Goal: Information Seeking & Learning: Learn about a topic

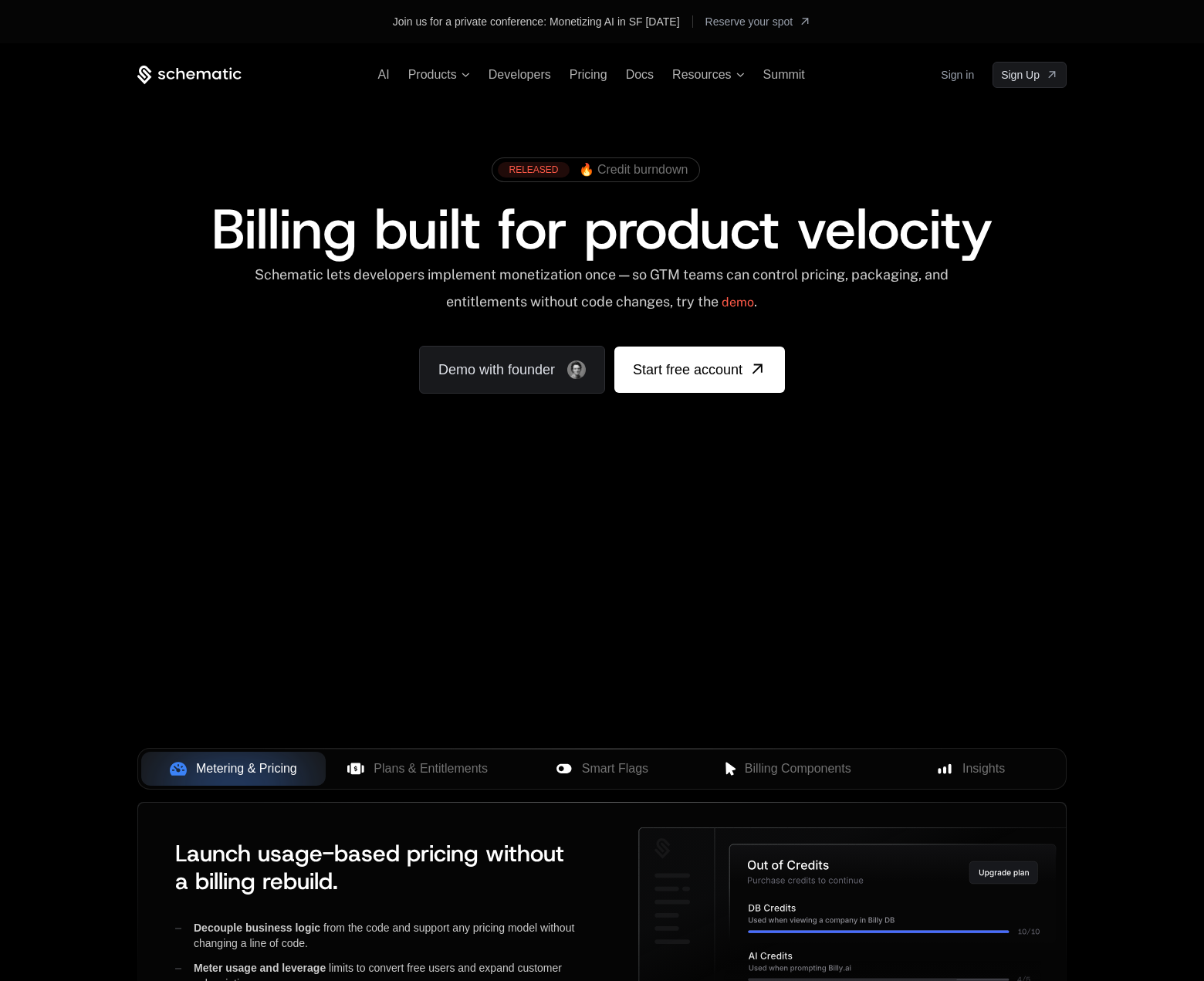
click at [180, 69] on icon at bounding box center [189, 75] width 104 height 19
click at [785, 67] on div "AI Products Developers Pricing Docs Resources Summit Sign in Sign Up" at bounding box center [602, 75] width 930 height 26
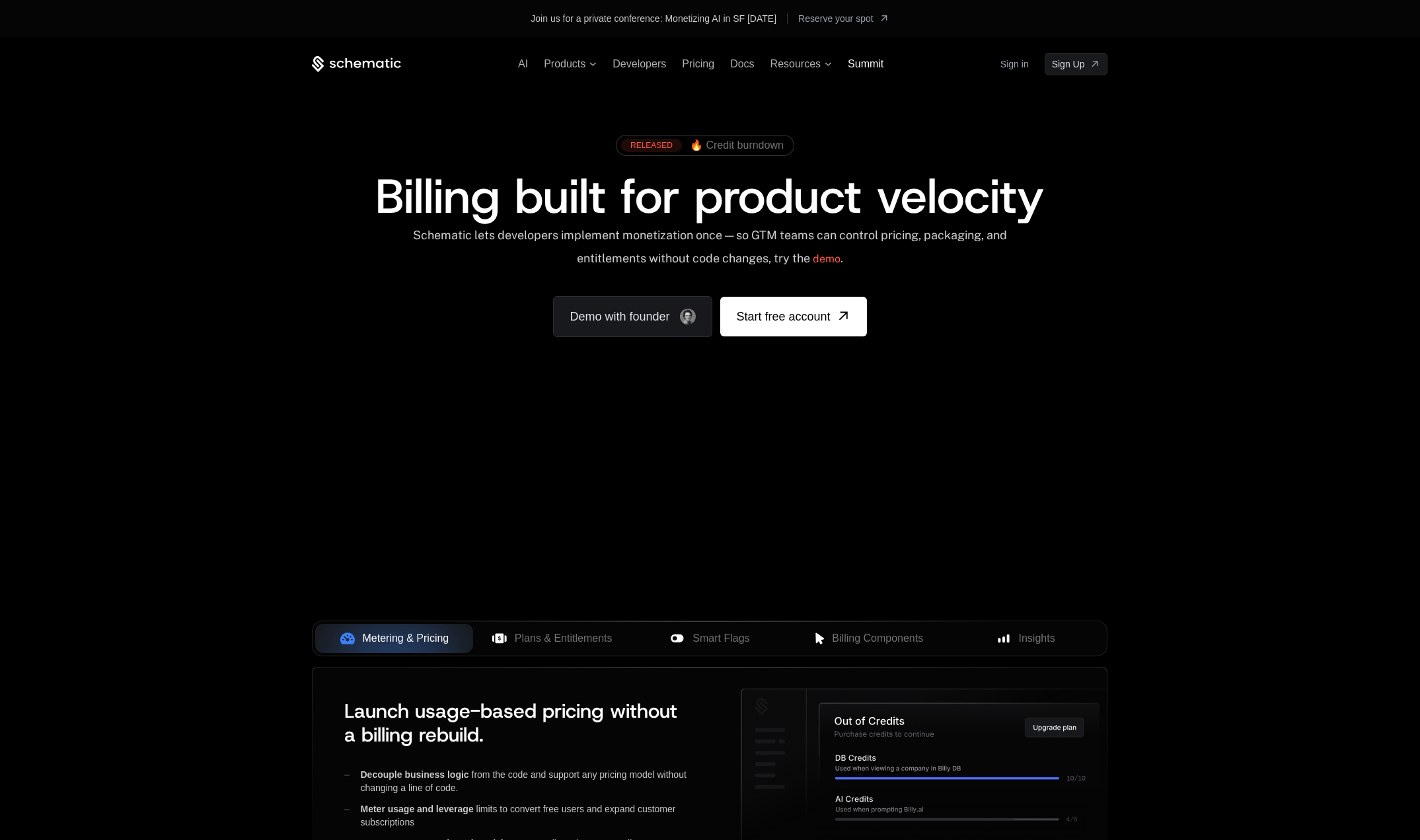
click at [868, 67] on span "Summit" at bounding box center [865, 64] width 36 height 11
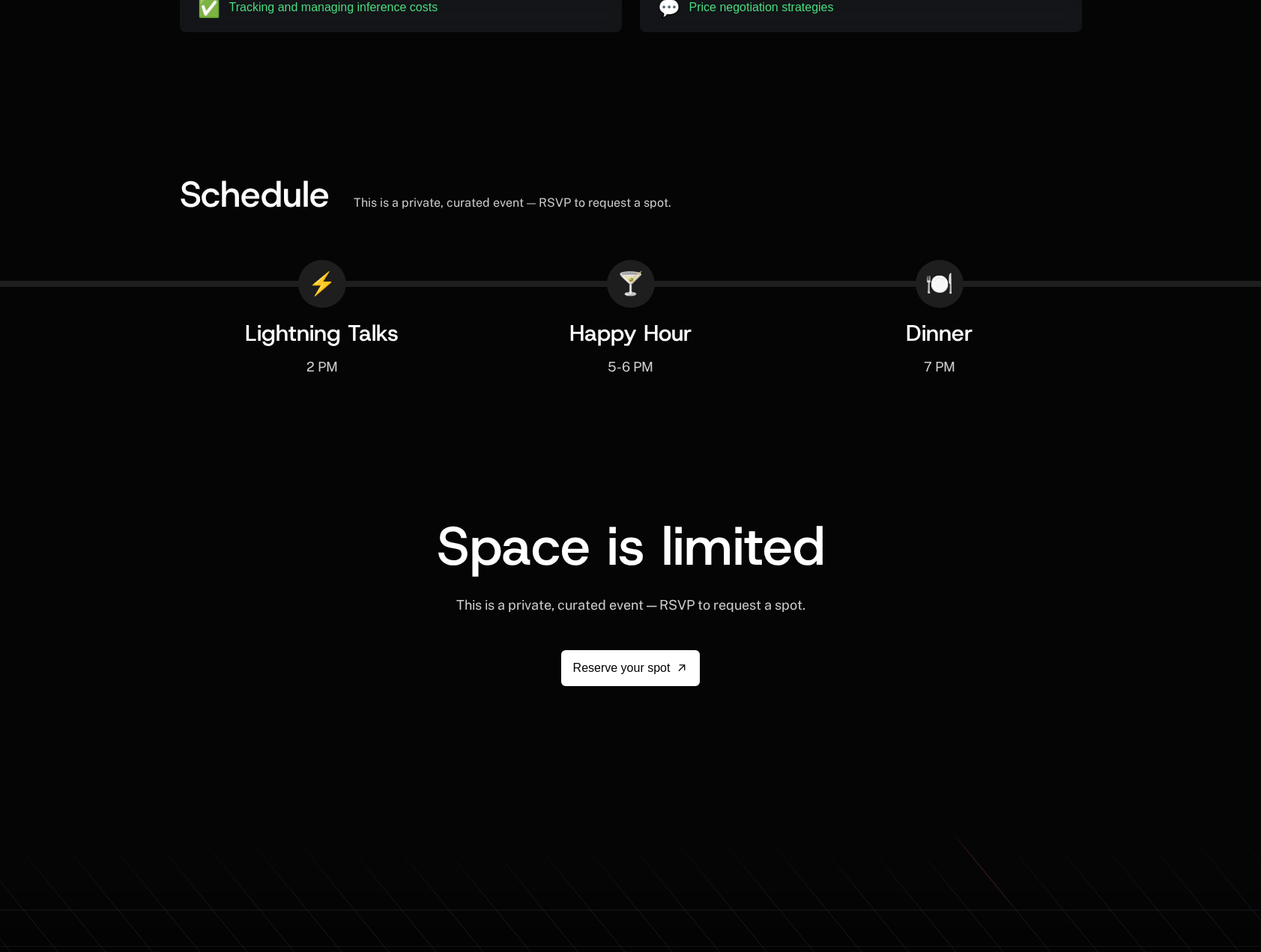
scroll to position [2467, 0]
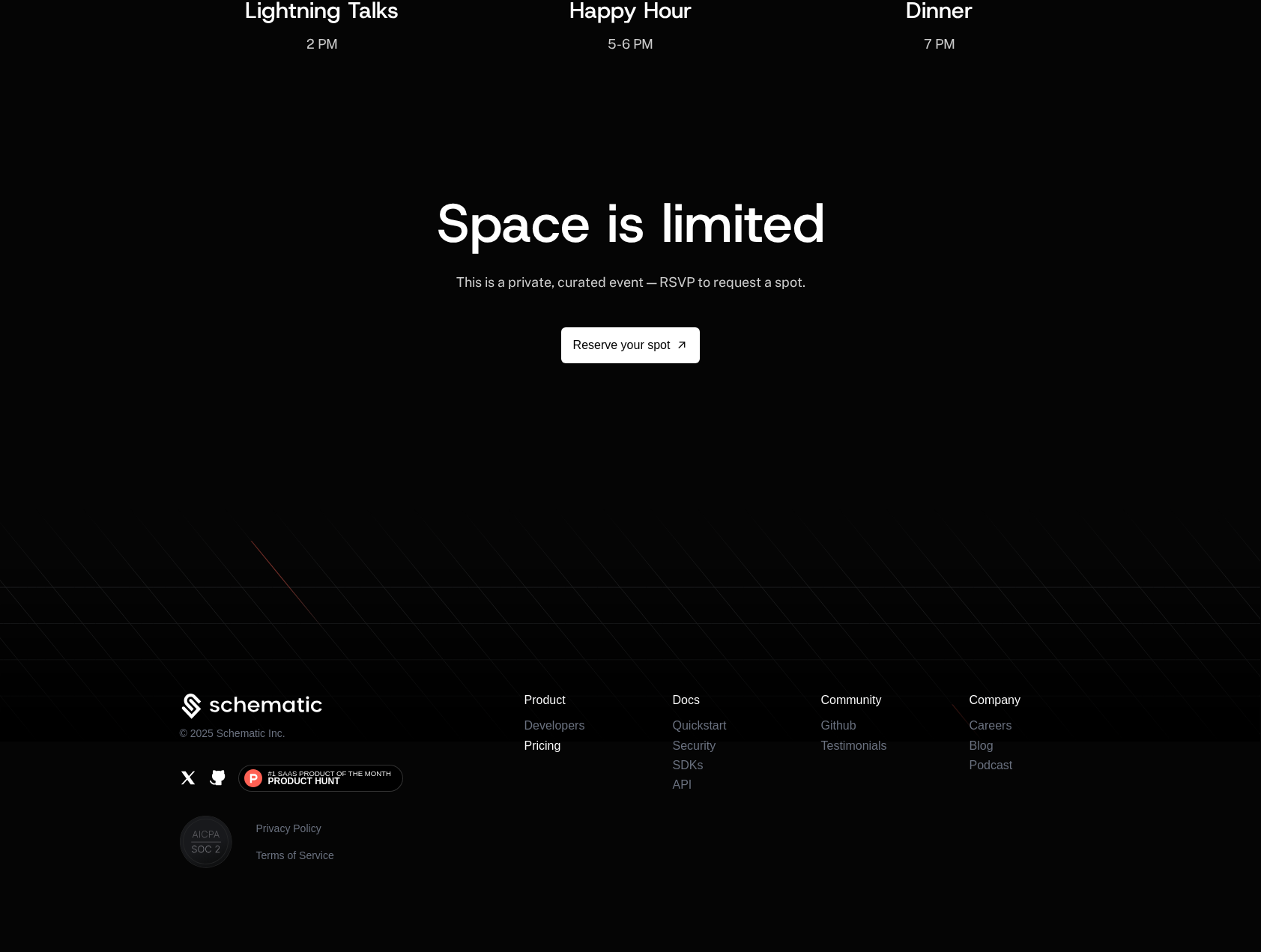
click at [544, 747] on link "Pricing" at bounding box center [543, 745] width 37 height 13
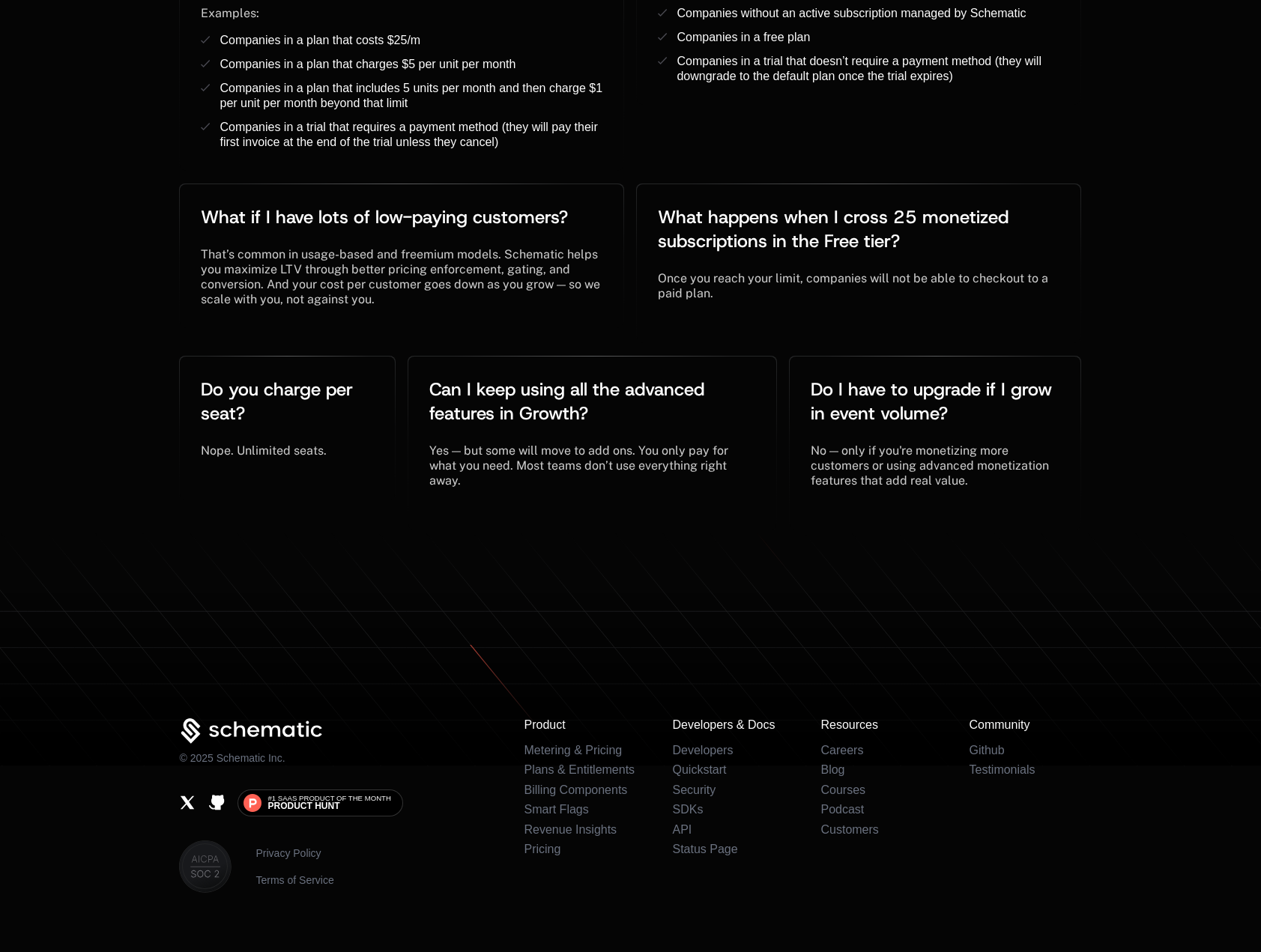
scroll to position [3054, 0]
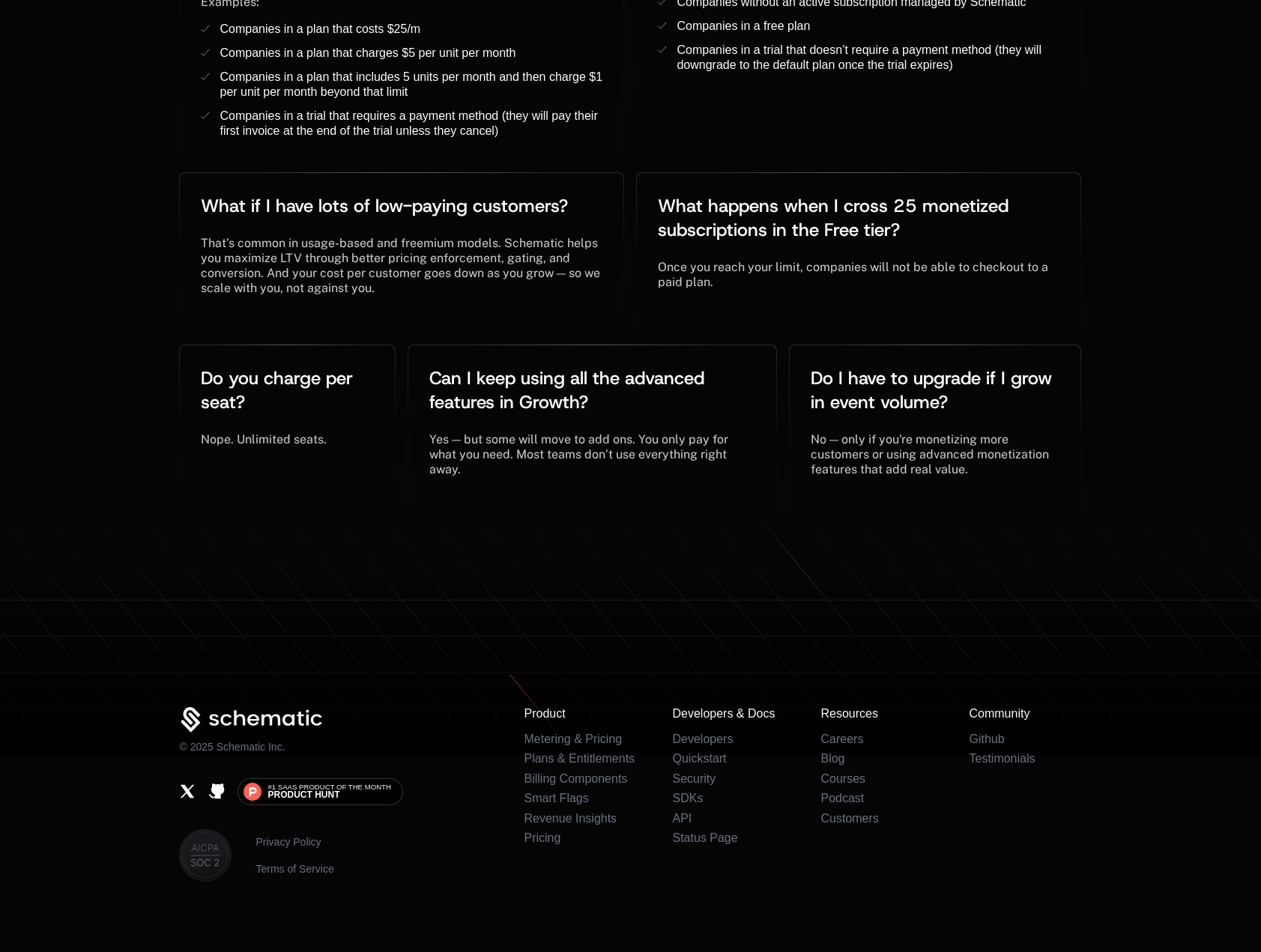
click at [895, 868] on footer "© 2025 Schematic Inc. #1 SaaS Product of the Month Product Hunt Privacy Policy …" at bounding box center [630, 742] width 1261 height 445
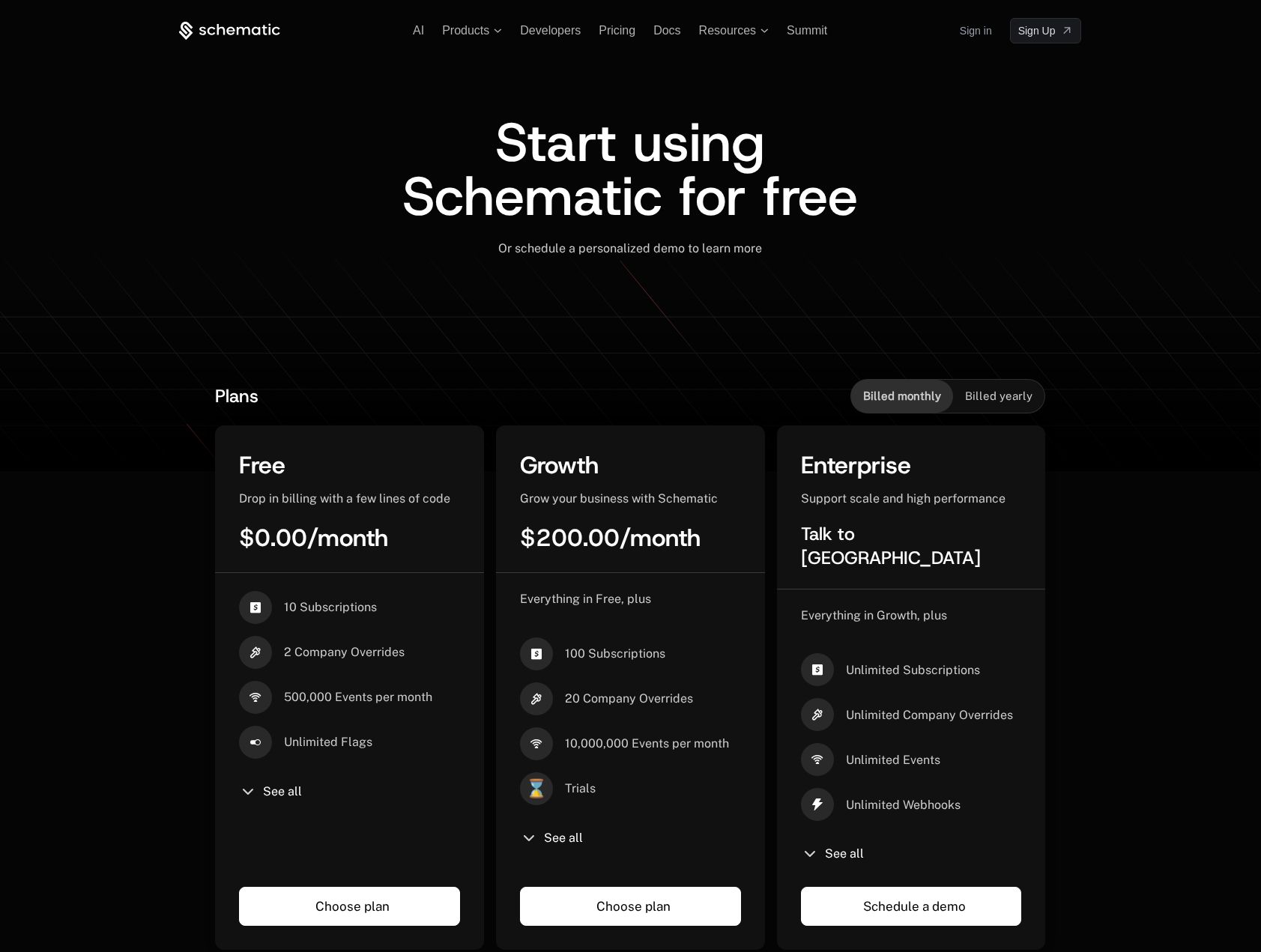
click at [218, 27] on icon at bounding box center [221, 30] width 8 height 12
